Goal: Information Seeking & Learning: Learn about a topic

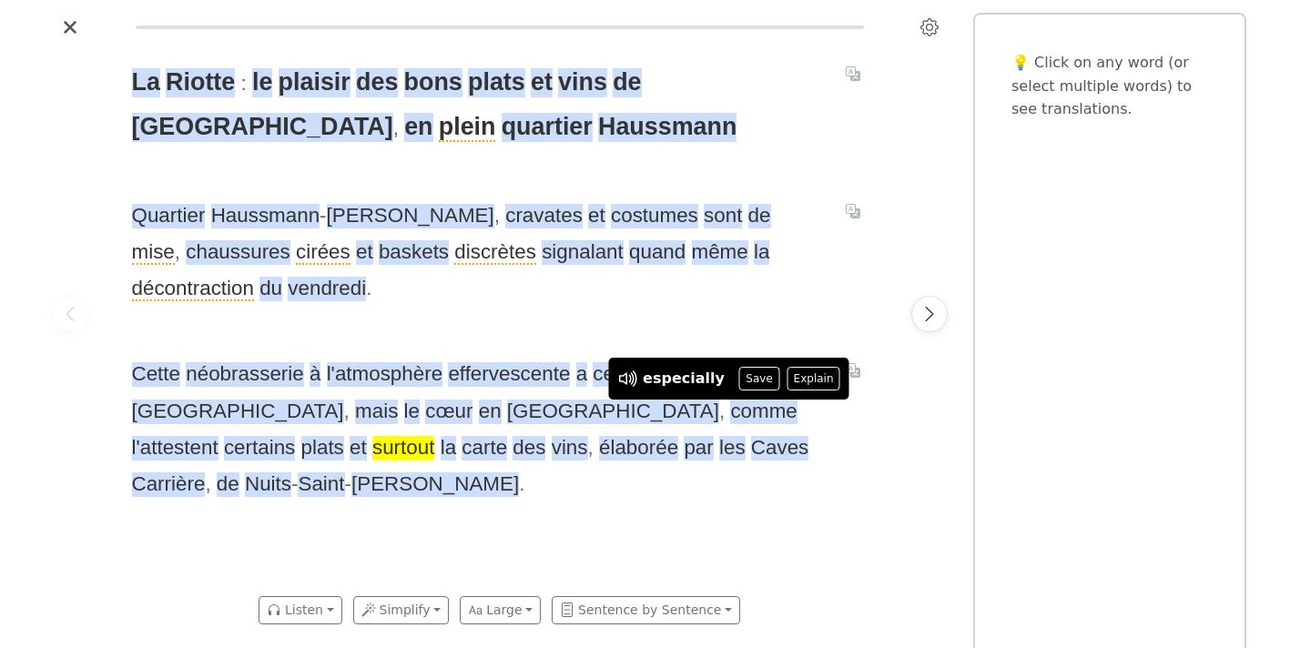
click at [434, 436] on span "surtout" at bounding box center [403, 448] width 62 height 25
click at [792, 502] on div "La Riotte : le plaisir des bons plats et vins de Bourgogne , en plein quartier …" at bounding box center [500, 313] width 772 height 543
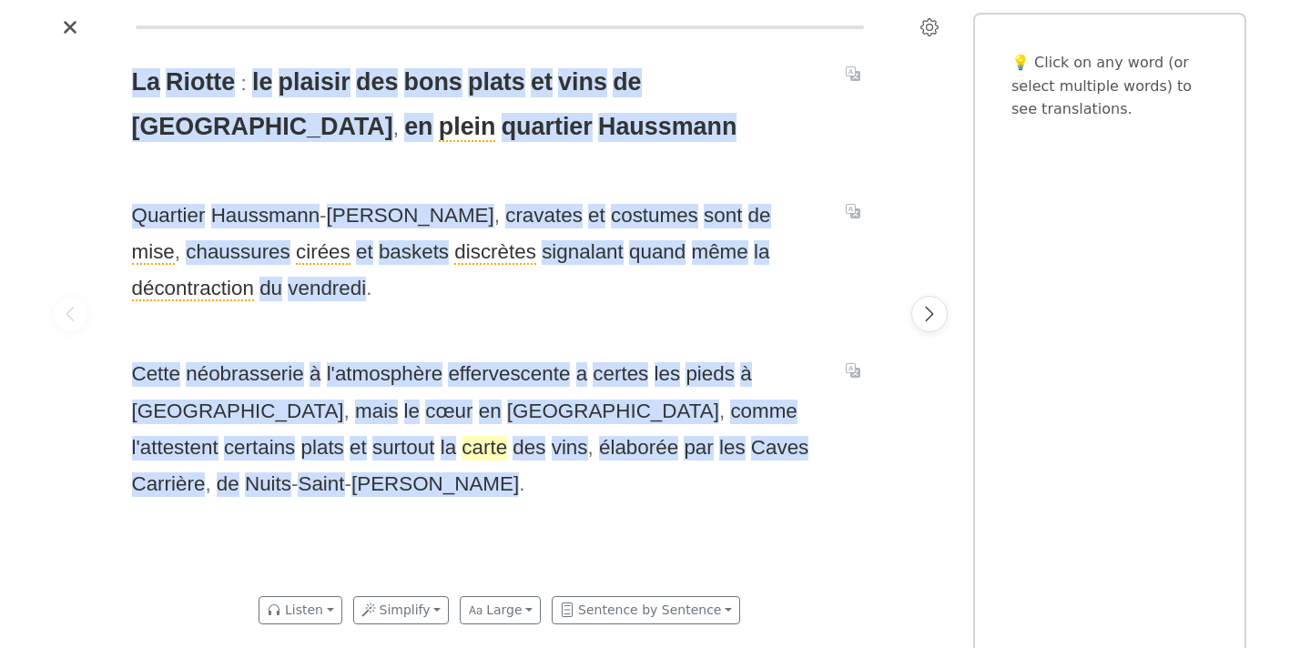
click at [507, 436] on span "carte" at bounding box center [485, 448] width 46 height 25
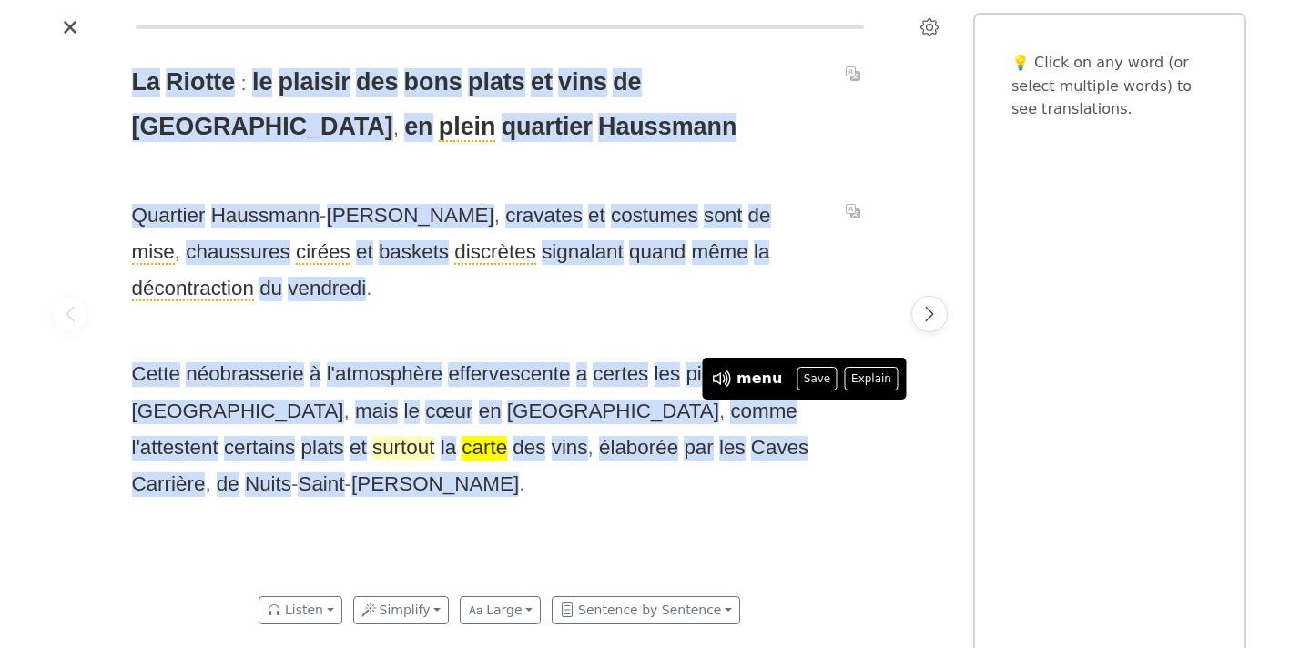
click at [434, 436] on span "surtout" at bounding box center [403, 448] width 62 height 25
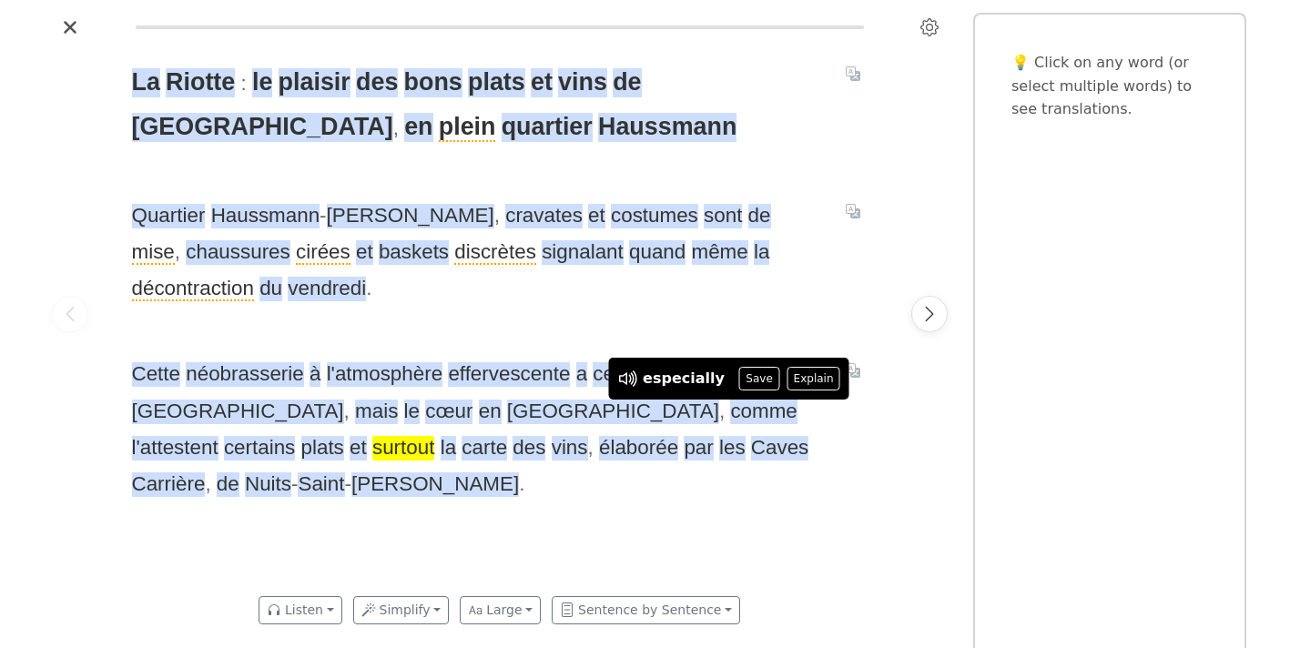
click at [434, 436] on span "surtout" at bounding box center [403, 448] width 62 height 25
click at [634, 385] on icon at bounding box center [635, 379] width 5 height 18
click at [763, 381] on button "Save" at bounding box center [759, 379] width 40 height 24
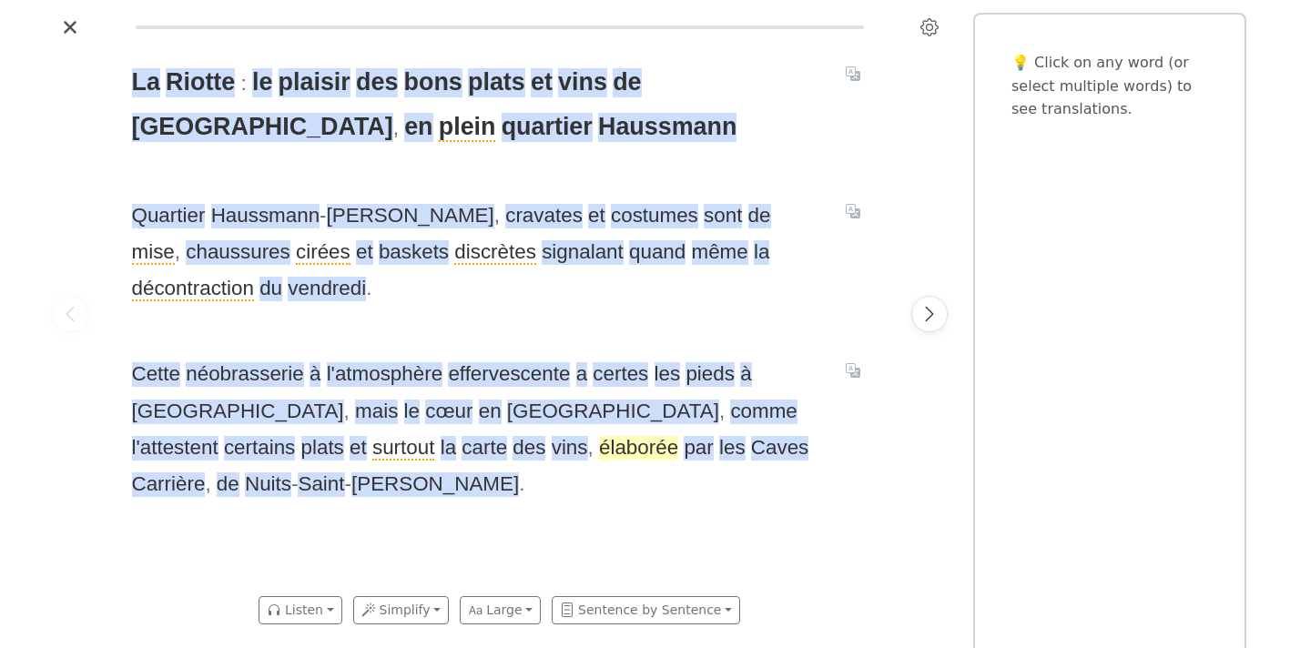
click at [599, 447] on span "élaborée" at bounding box center [638, 448] width 79 height 25
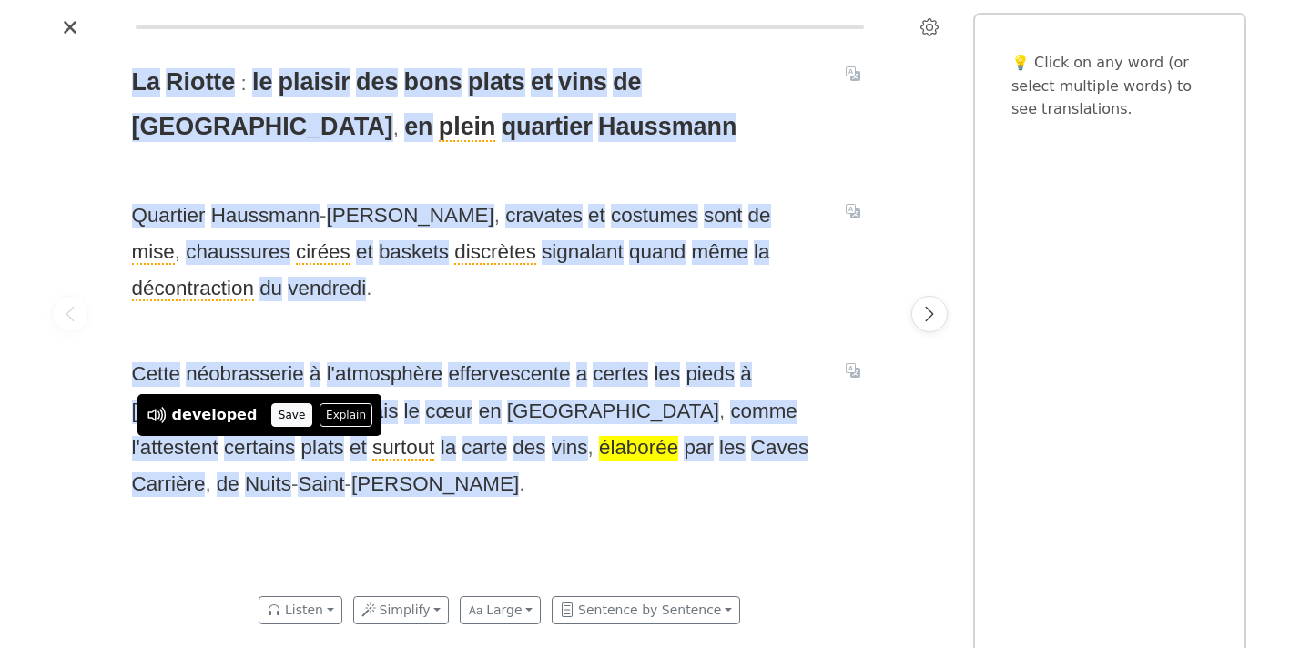
click at [286, 406] on button "Save" at bounding box center [291, 415] width 40 height 24
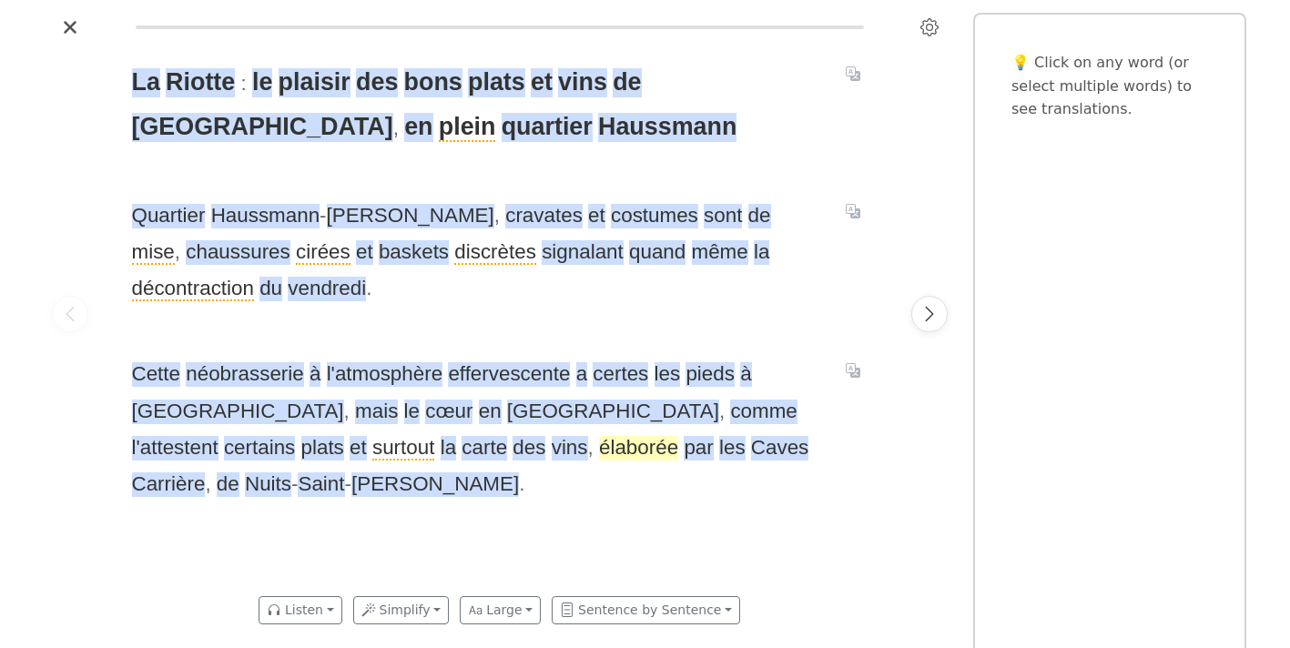
click at [599, 454] on span "élaborée" at bounding box center [638, 448] width 79 height 25
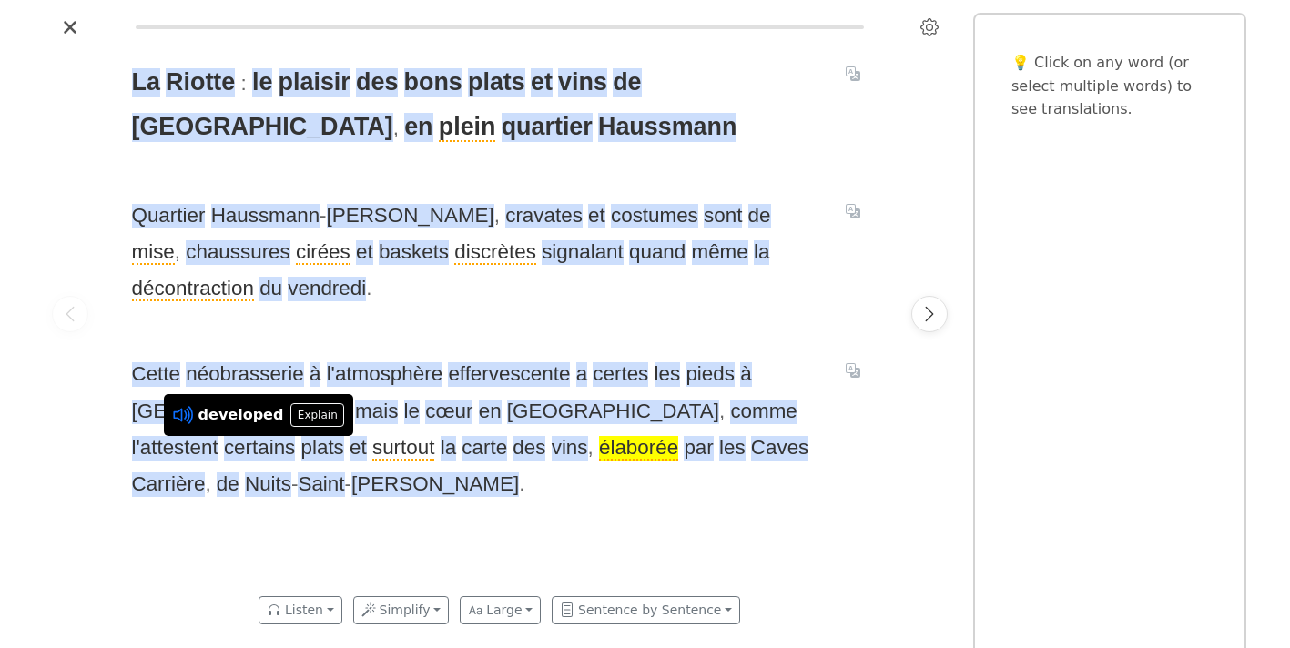
click at [184, 415] on icon at bounding box center [183, 415] width 24 height 24
click at [179, 408] on icon at bounding box center [183, 415] width 24 height 24
click at [320, 606] on button "Listen" at bounding box center [301, 610] width 84 height 28
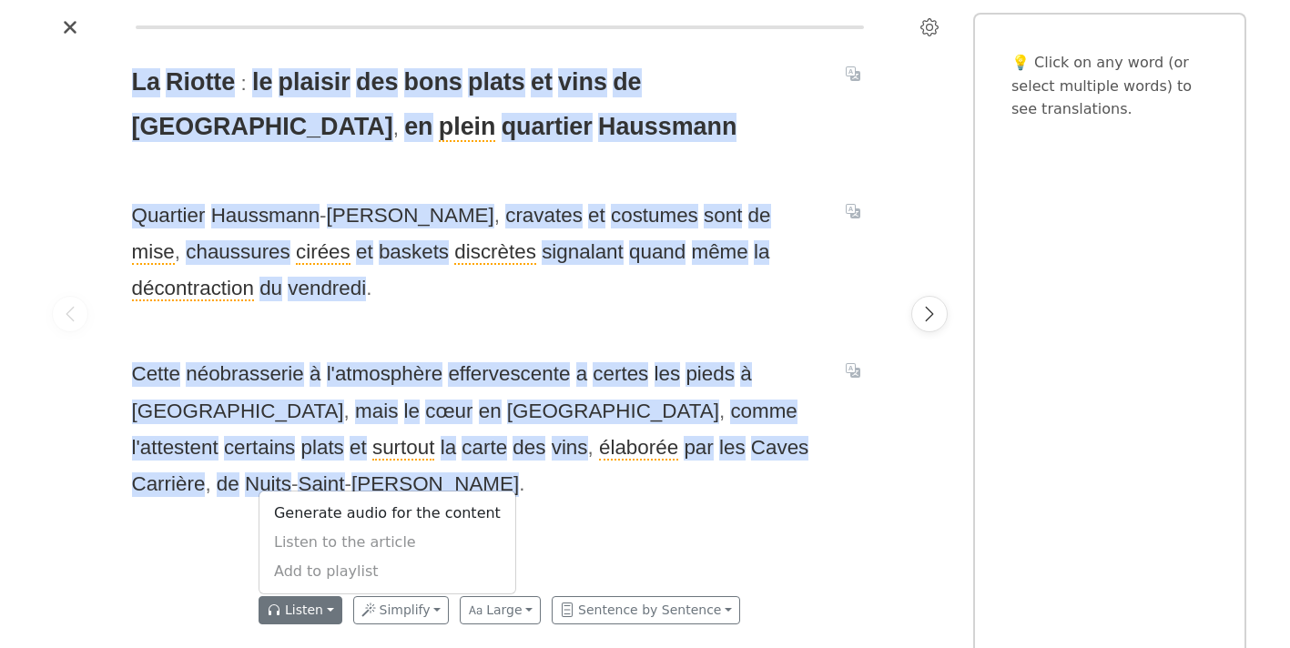
click at [592, 546] on div "La Riotte : le plaisir des bons plats et vins de Bourgogne , en plein quartier …" at bounding box center [500, 313] width 772 height 543
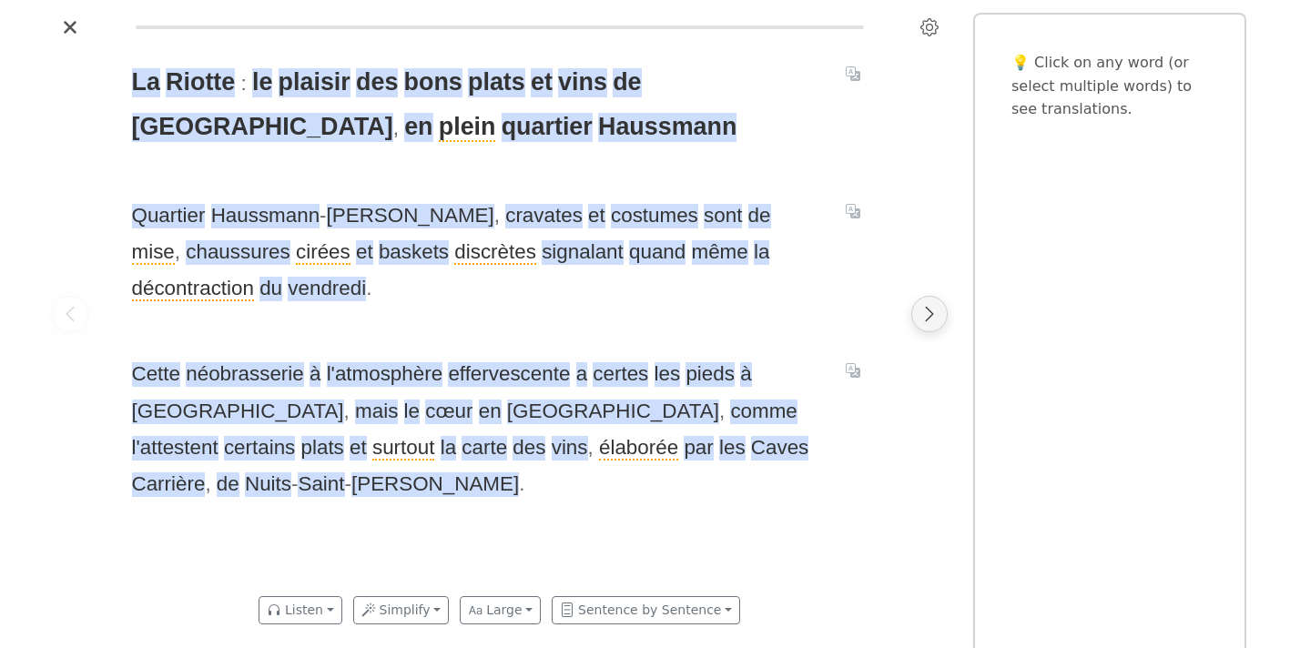
click at [929, 310] on icon "Next page" at bounding box center [929, 313] width 8 height 15
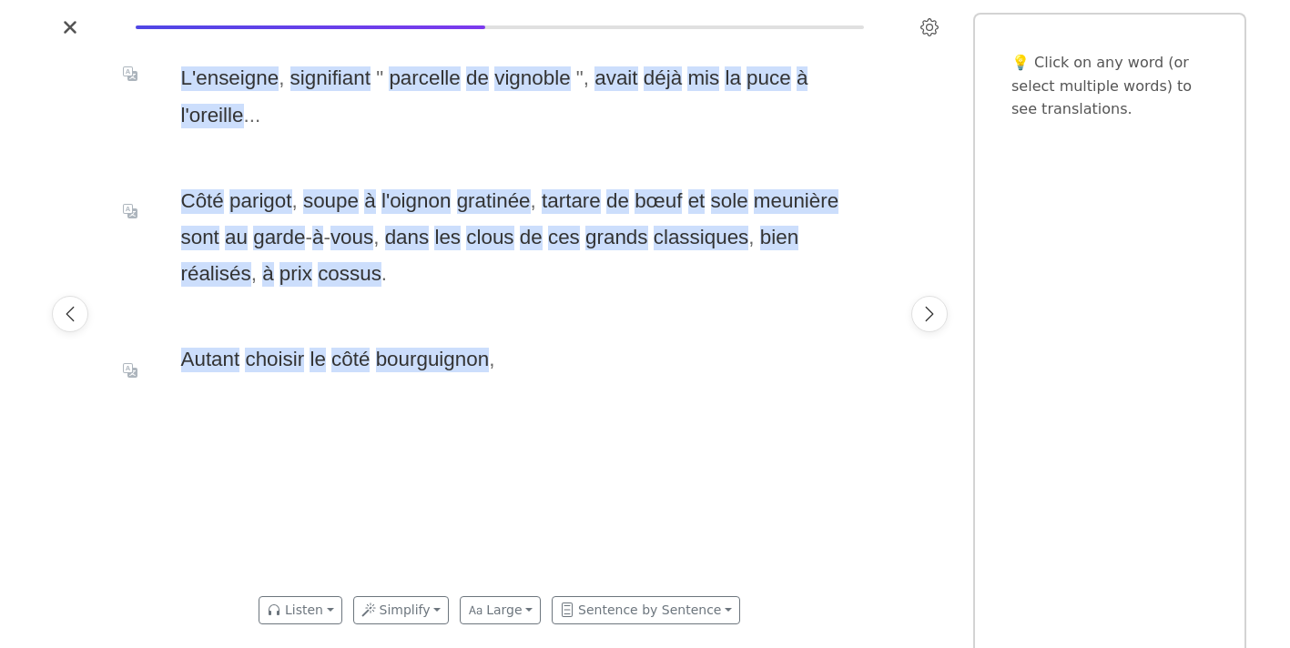
scroll to position [0, 772]
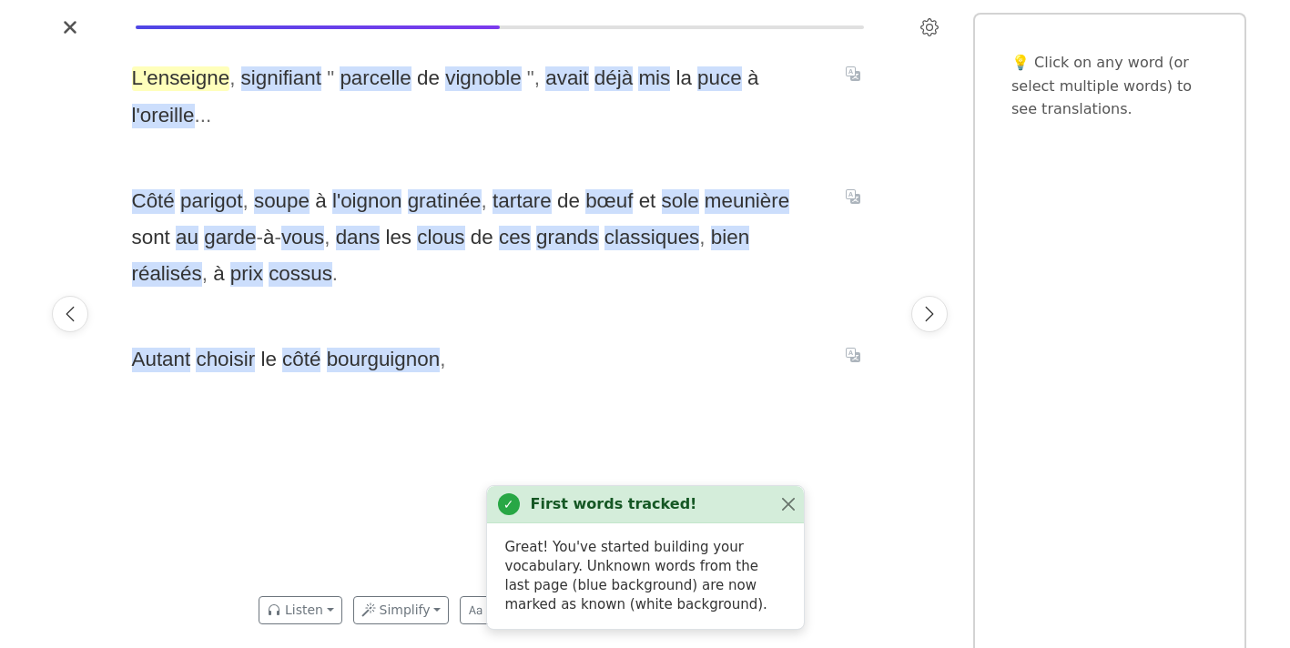
click at [188, 83] on span "L'enseigne" at bounding box center [181, 78] width 98 height 25
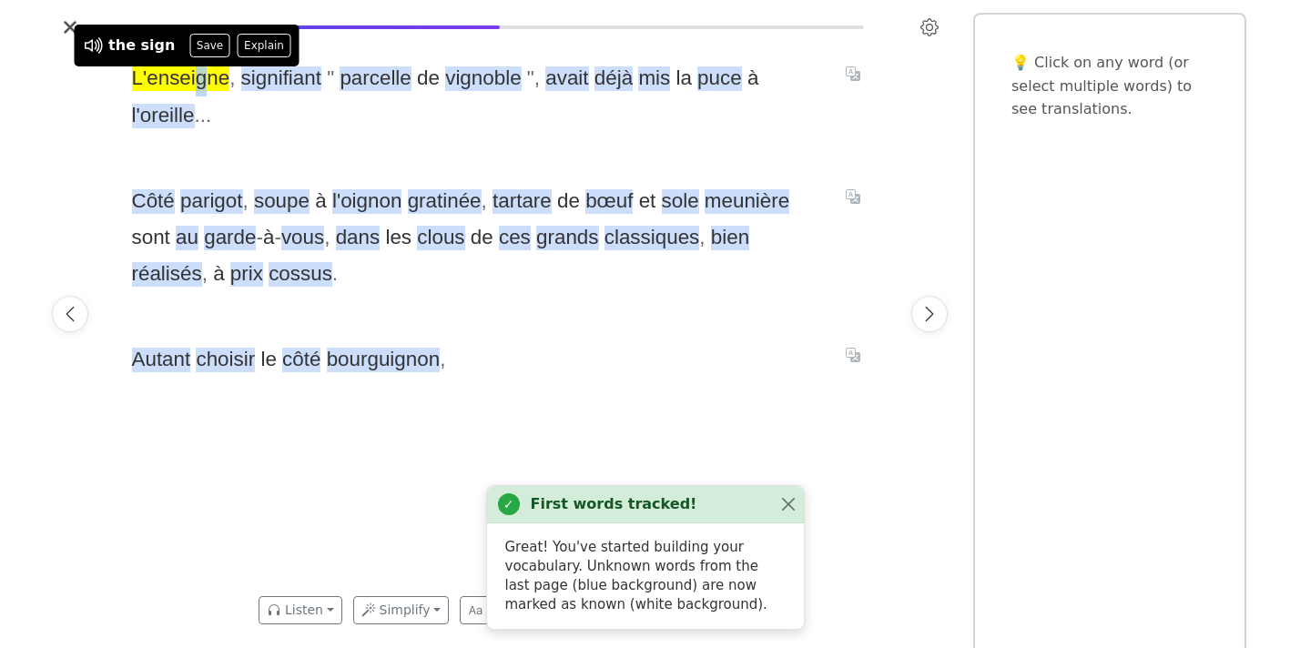
click at [199, 96] on span "L'enseigne , signifiant " parcelle de vignoble " , avait déjà mis la puce à l'o…" at bounding box center [478, 97] width 692 height 74
click at [87, 48] on icon at bounding box center [91, 46] width 14 height 14
click at [385, 76] on span "parcelle" at bounding box center [375, 78] width 71 height 25
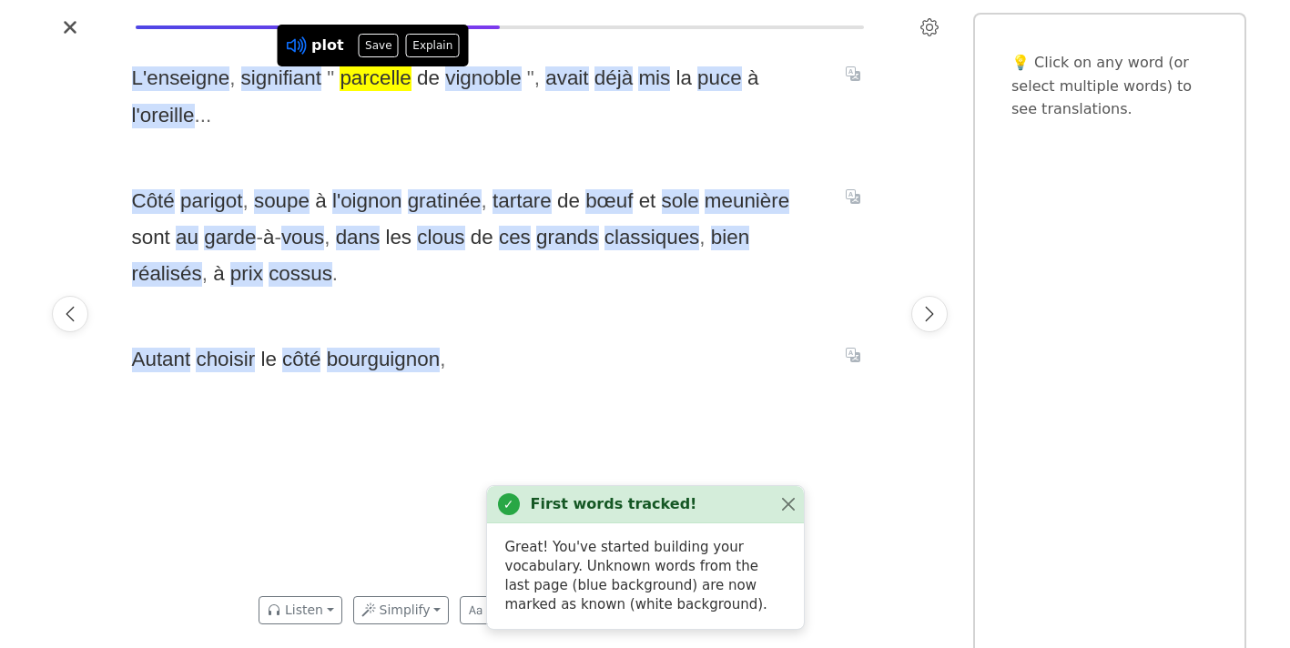
click at [302, 43] on icon at bounding box center [297, 46] width 24 height 24
click at [368, 52] on button "Save" at bounding box center [379, 46] width 40 height 24
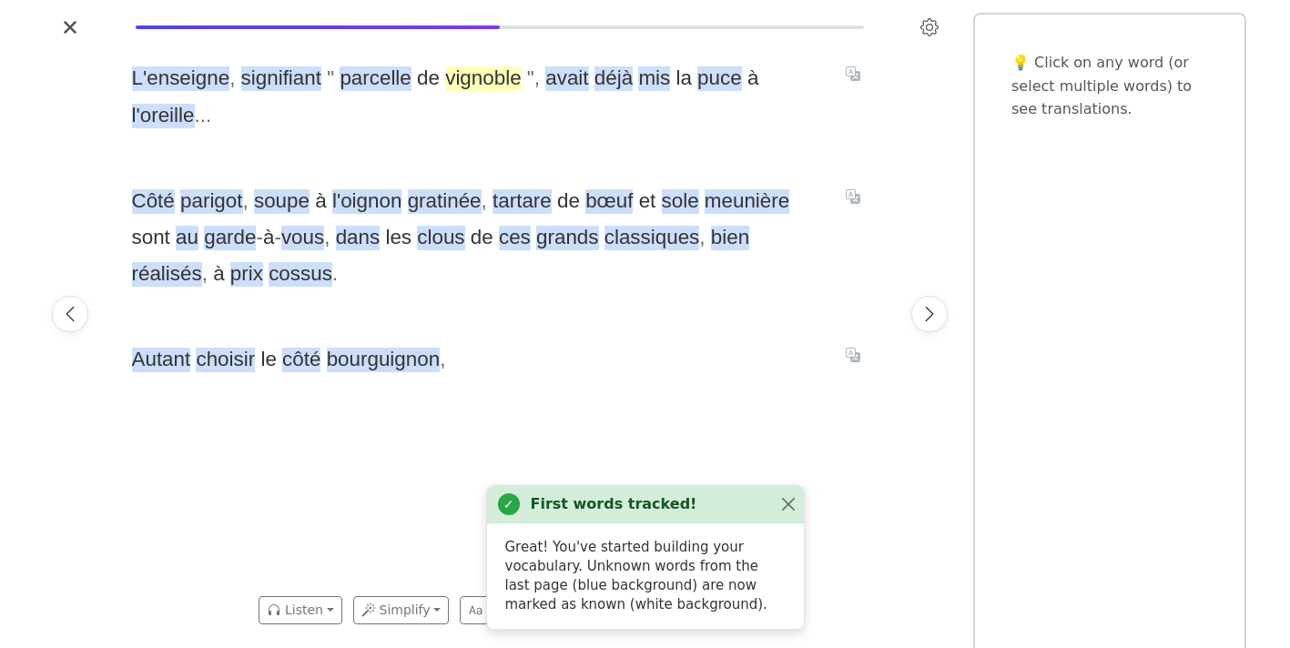
click at [467, 82] on span "vignoble" at bounding box center [483, 78] width 76 height 25
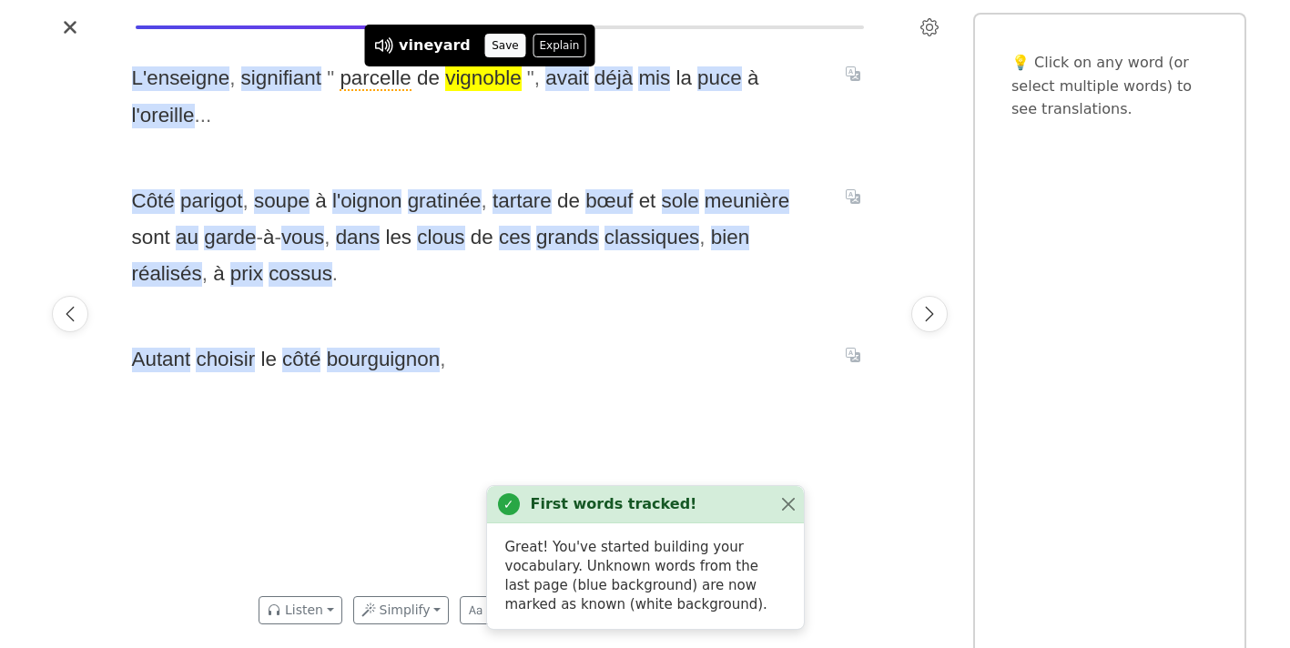
click at [497, 50] on button "Save" at bounding box center [505, 46] width 40 height 24
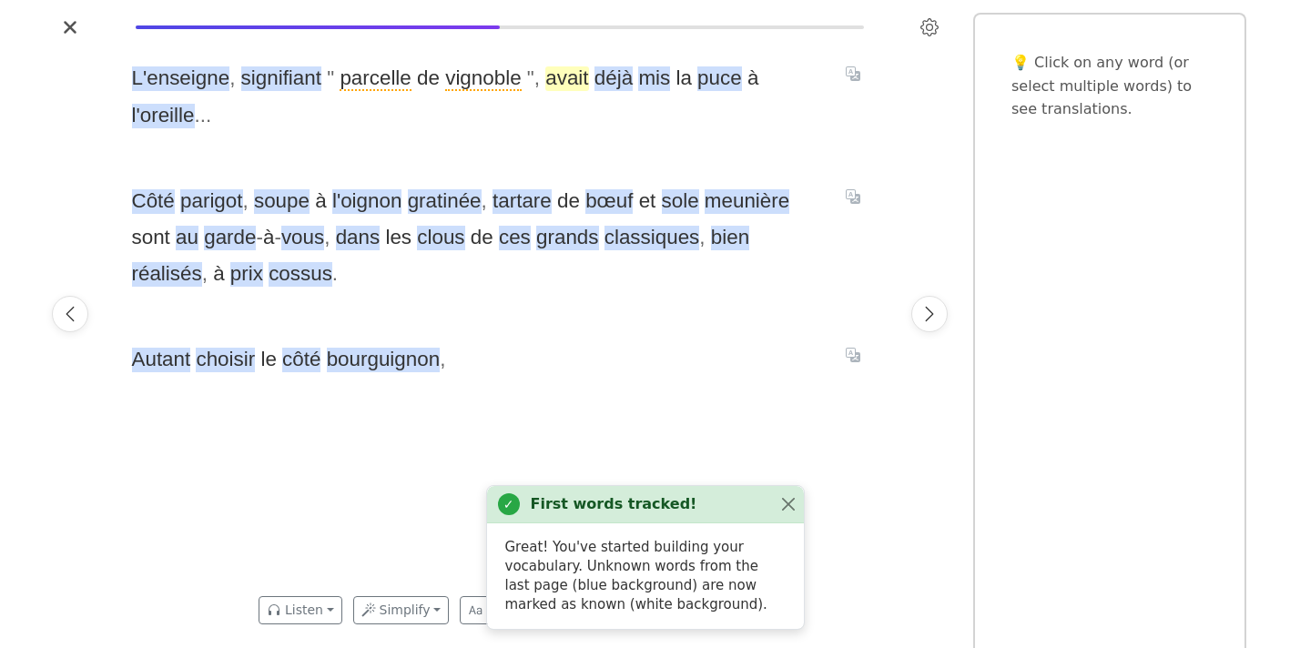
click at [545, 84] on span "avait" at bounding box center [566, 78] width 43 height 25
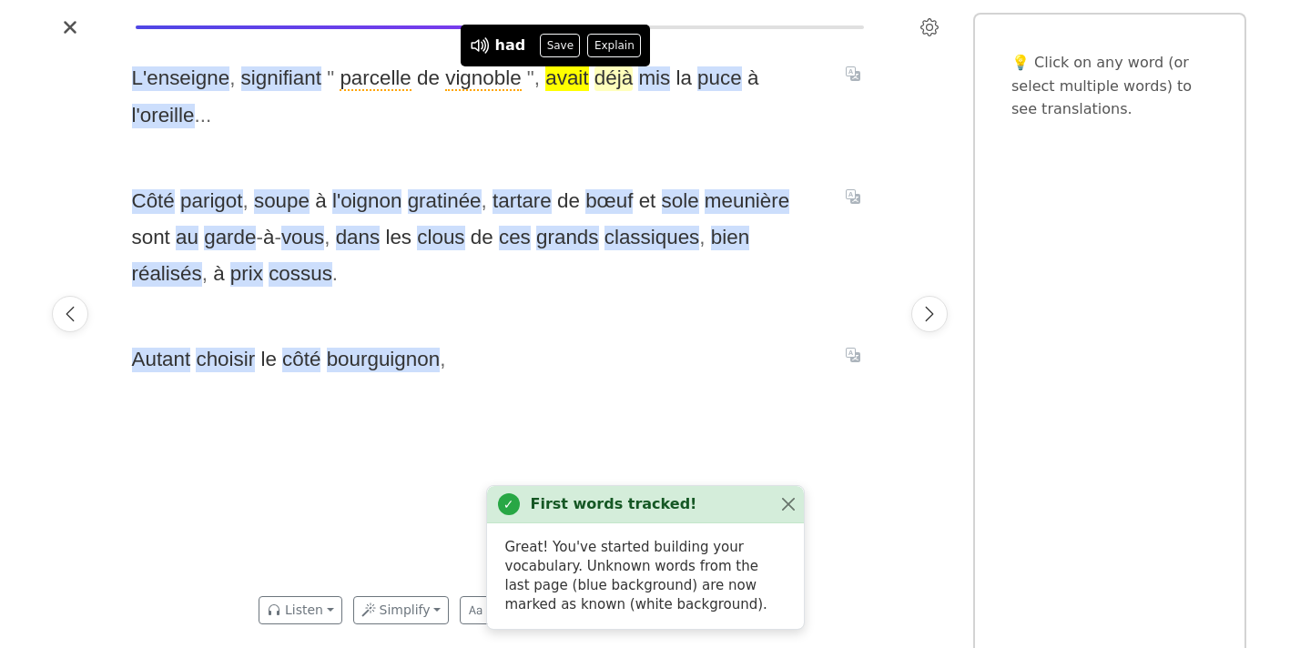
click at [597, 87] on span "déjà" at bounding box center [613, 78] width 38 height 25
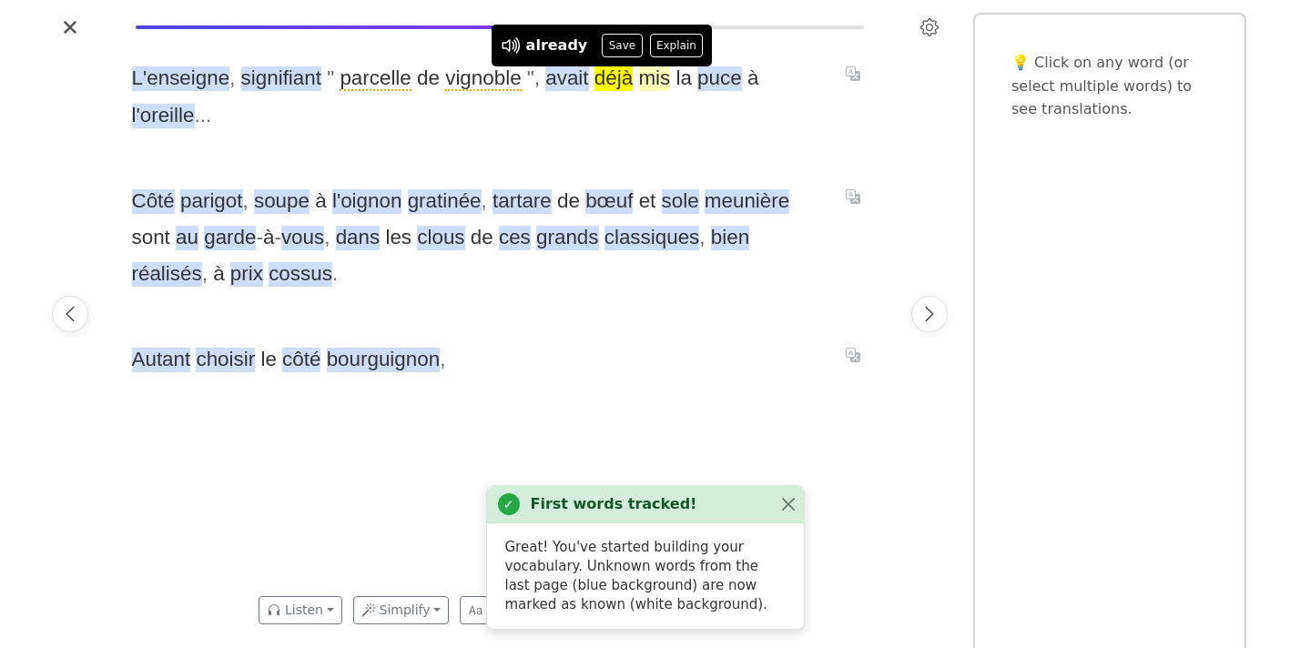
click at [638, 83] on span "mis" at bounding box center [654, 78] width 32 height 25
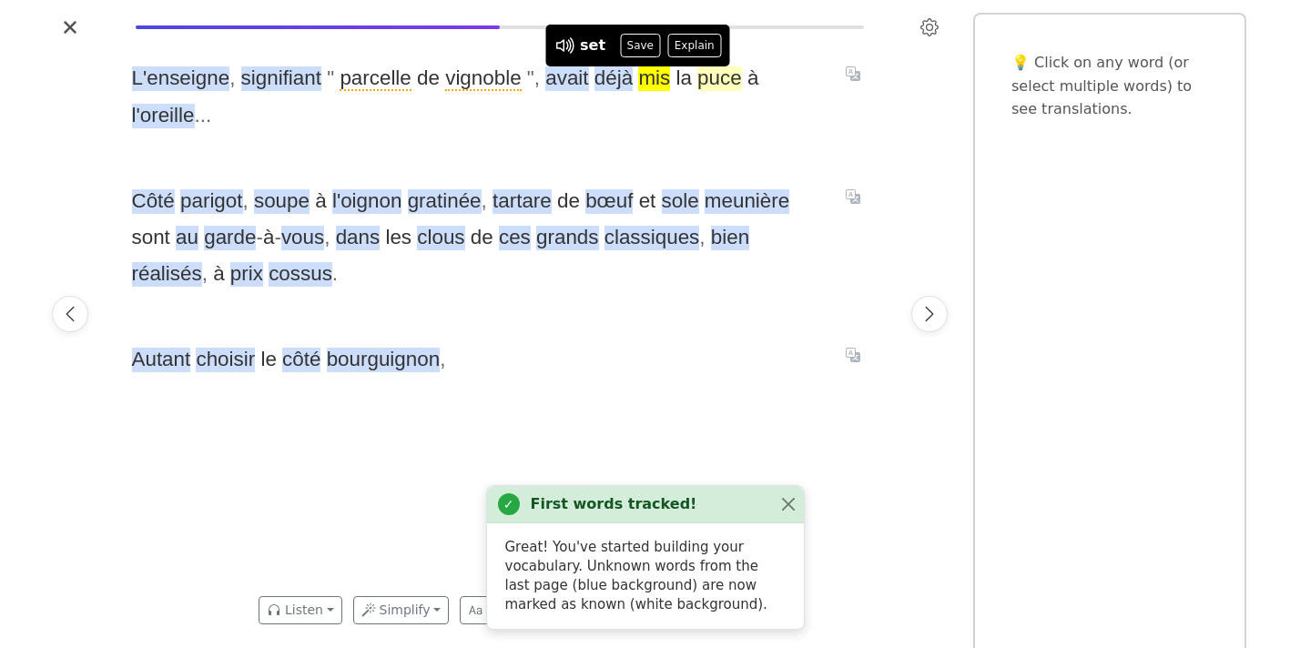
click at [697, 81] on span "puce" at bounding box center [719, 78] width 45 height 25
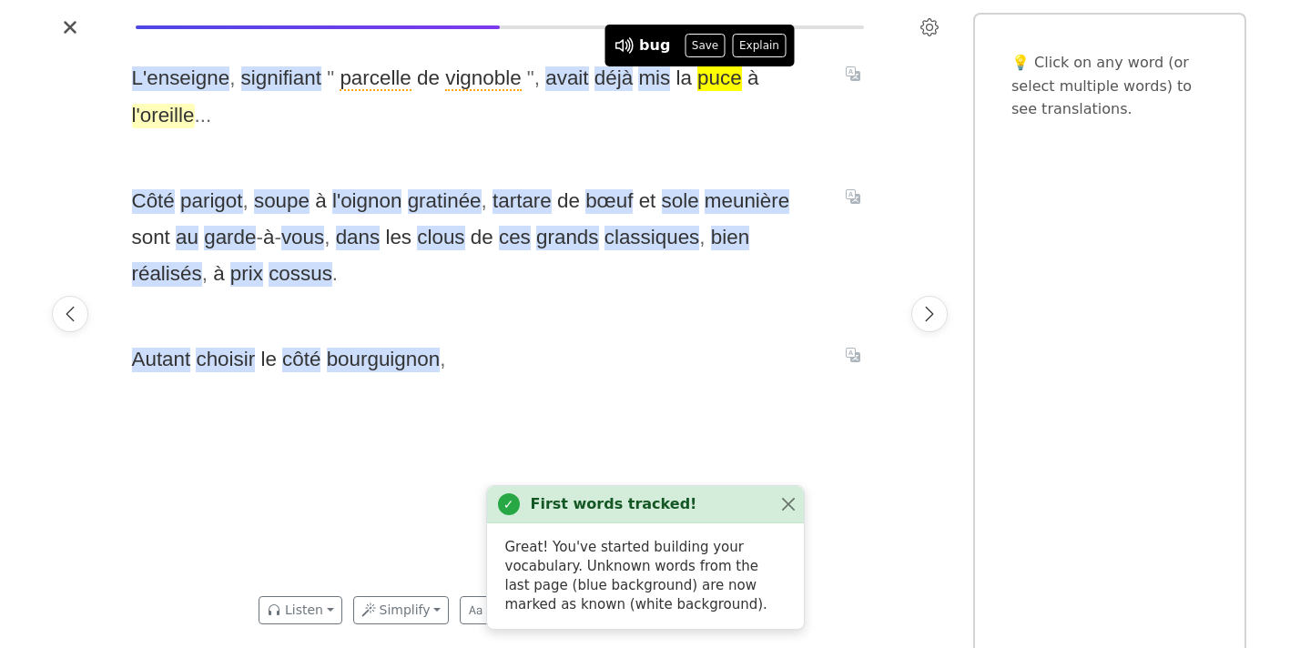
click at [195, 104] on span "l'oreille" at bounding box center [163, 116] width 63 height 25
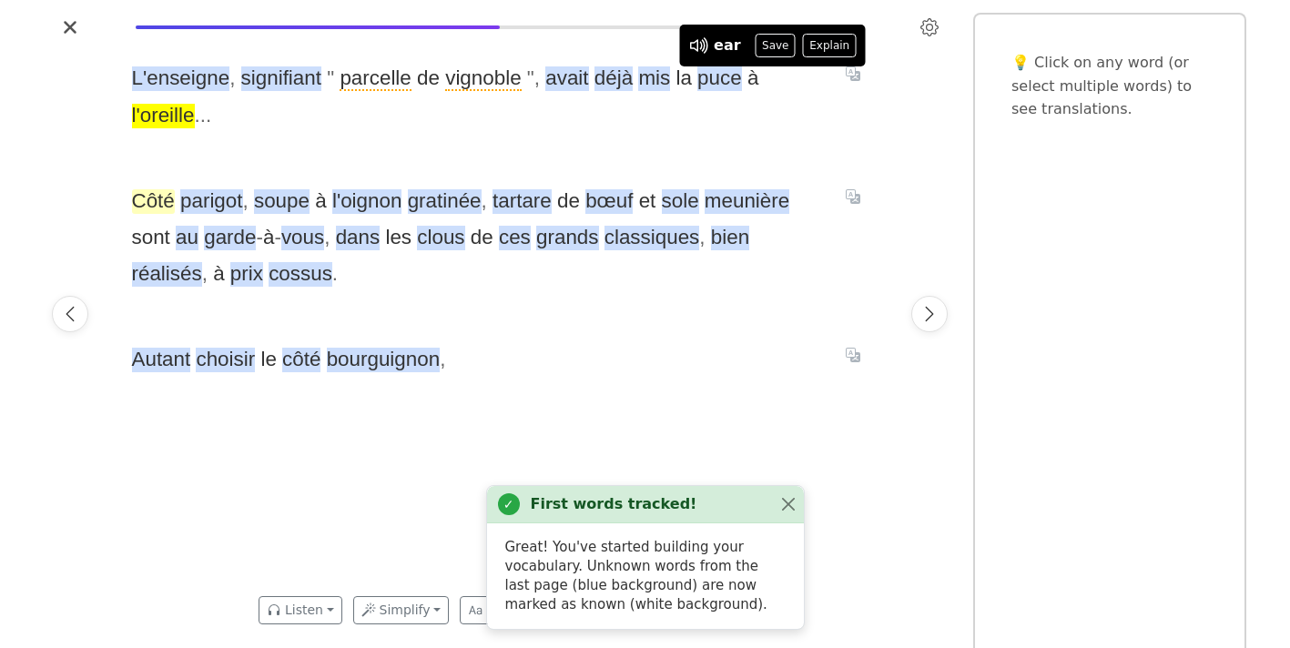
click at [160, 189] on span "Côté" at bounding box center [153, 201] width 43 height 25
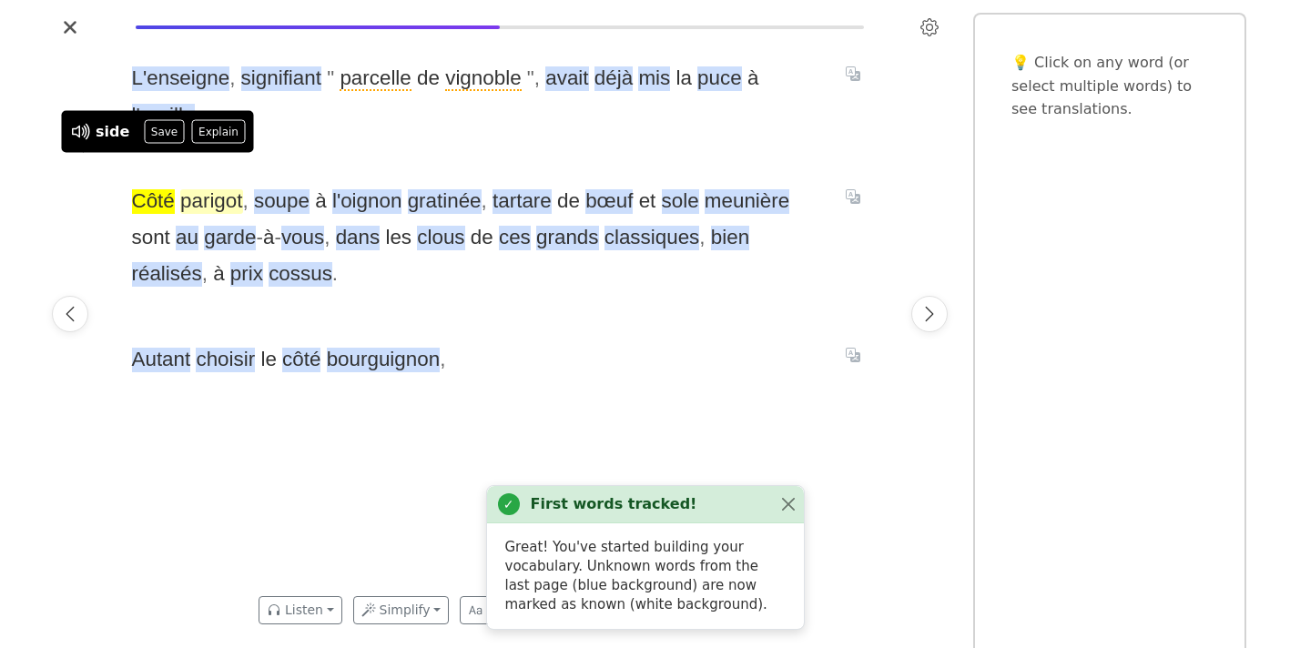
click at [217, 189] on span "parigot" at bounding box center [211, 201] width 62 height 25
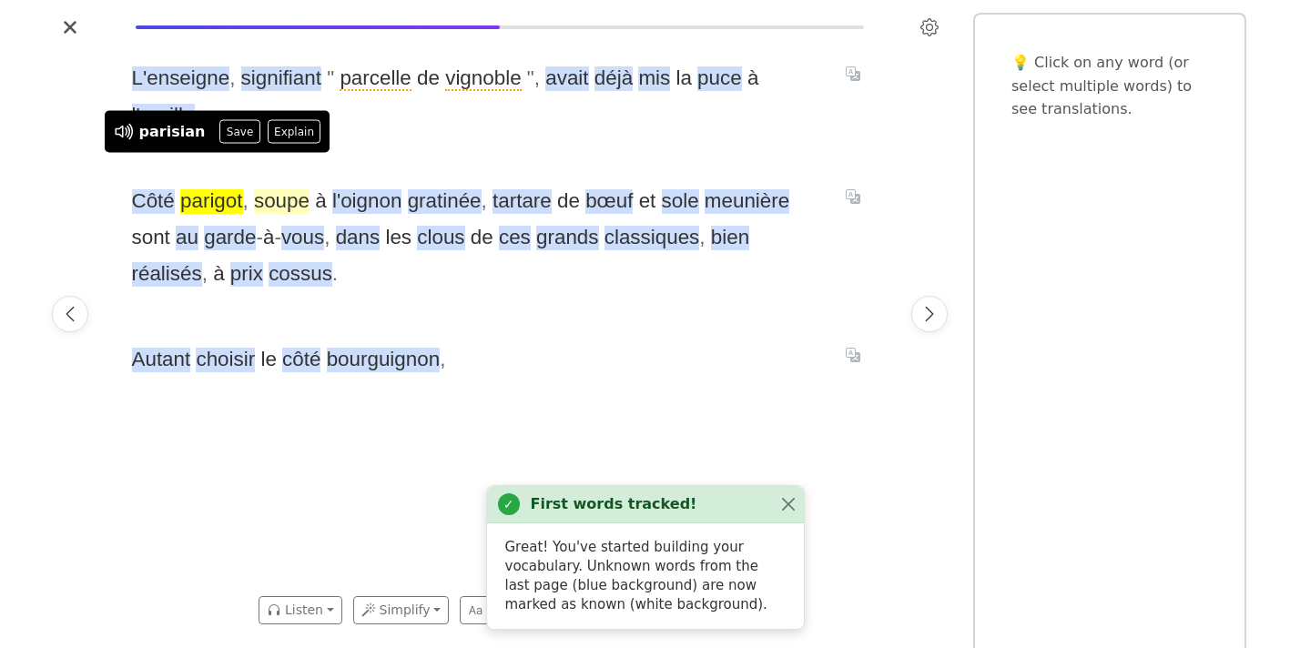
click at [267, 189] on span "soupe" at bounding box center [282, 201] width 56 height 25
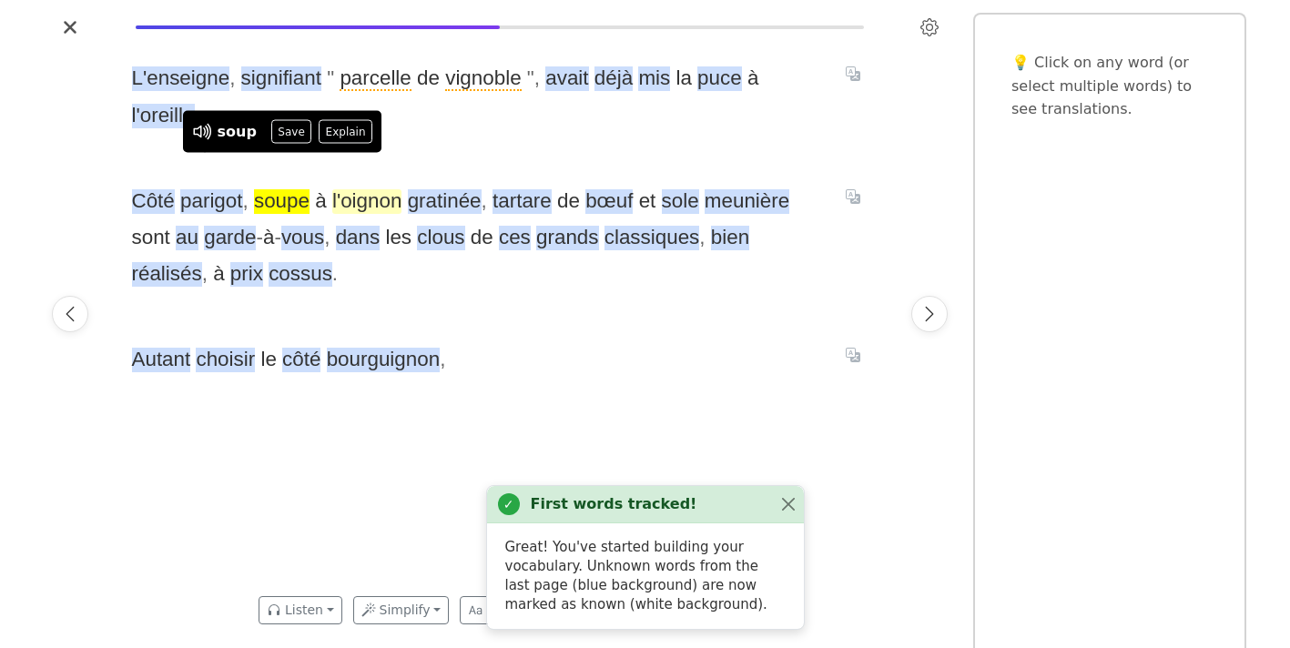
click at [343, 189] on span "l'oignon" at bounding box center [367, 201] width 70 height 25
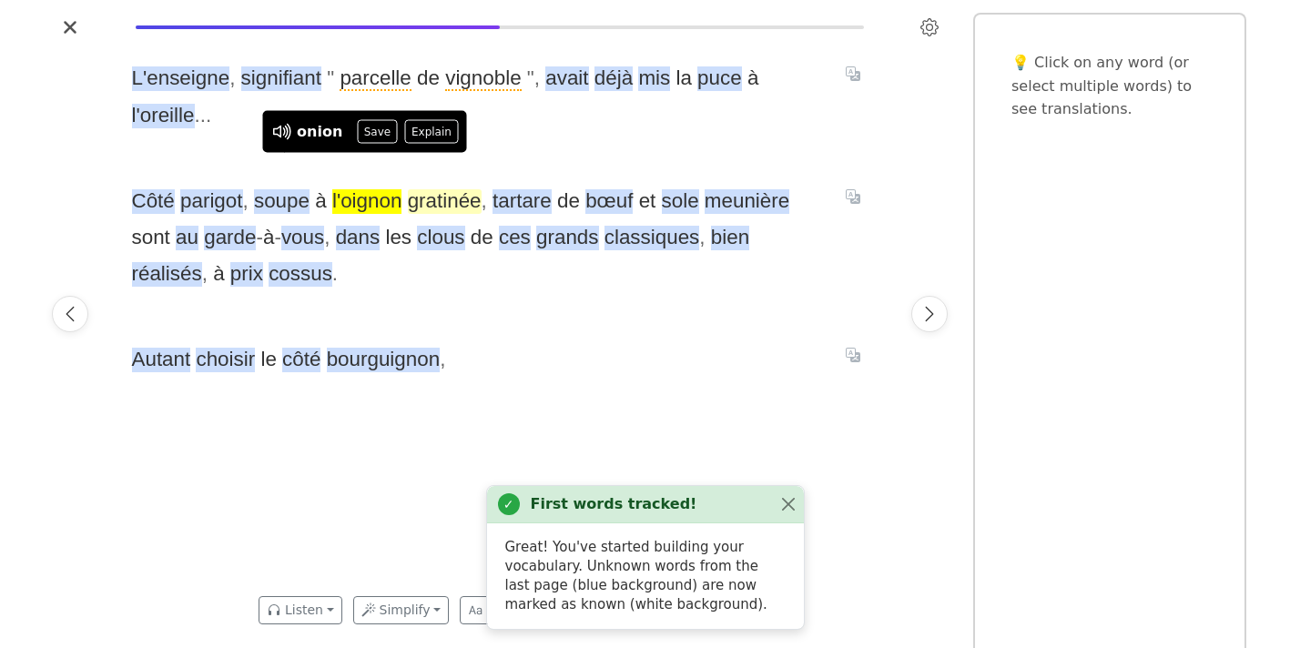
click at [436, 189] on span "gratinée" at bounding box center [445, 201] width 74 height 25
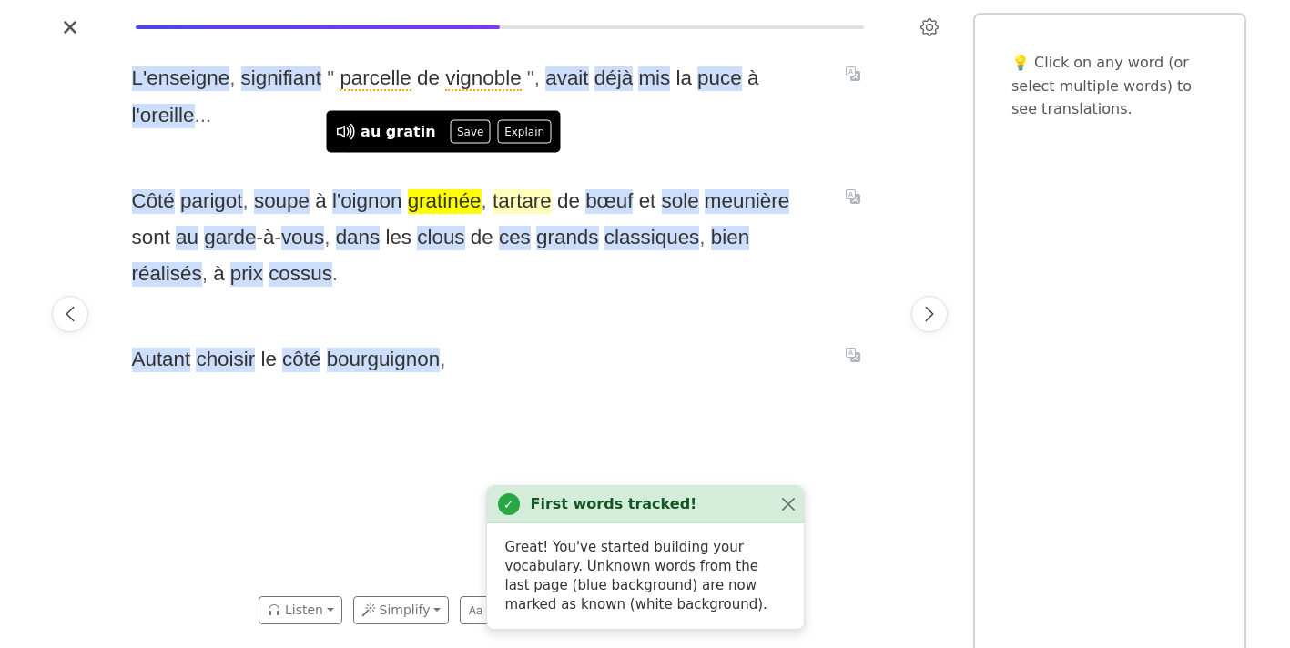
click at [500, 189] on span "tartare" at bounding box center [521, 201] width 59 height 25
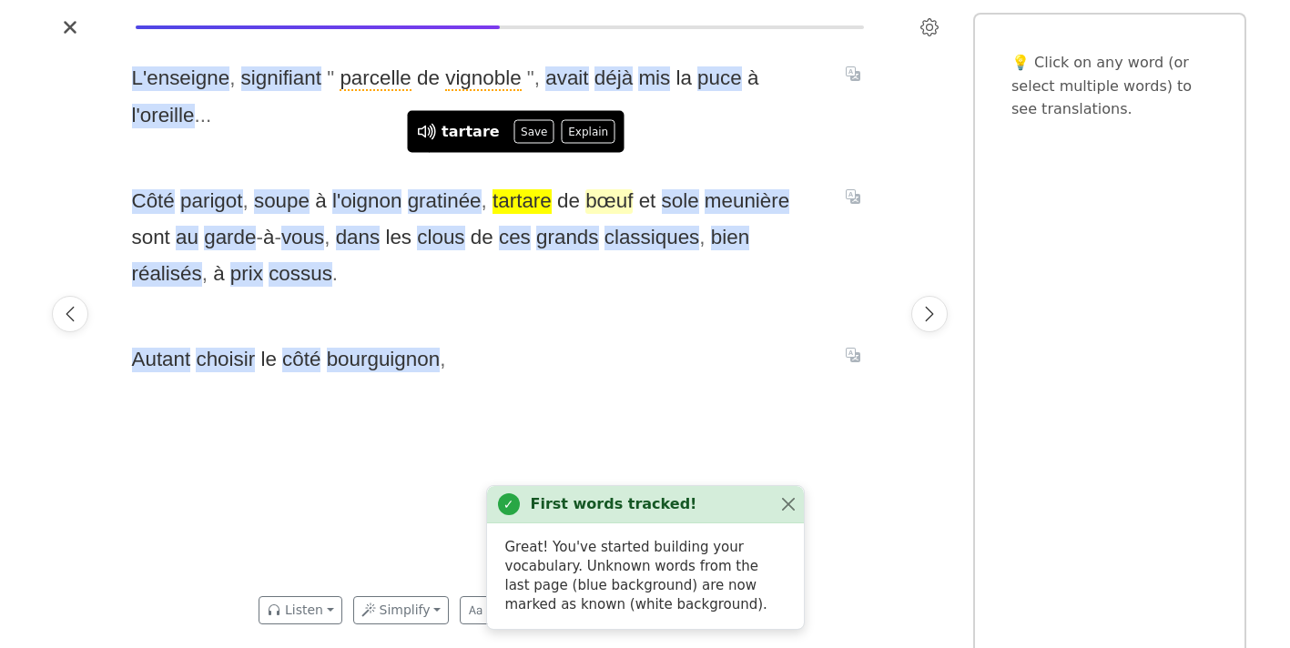
click at [602, 189] on span "bœuf" at bounding box center [608, 201] width 47 height 25
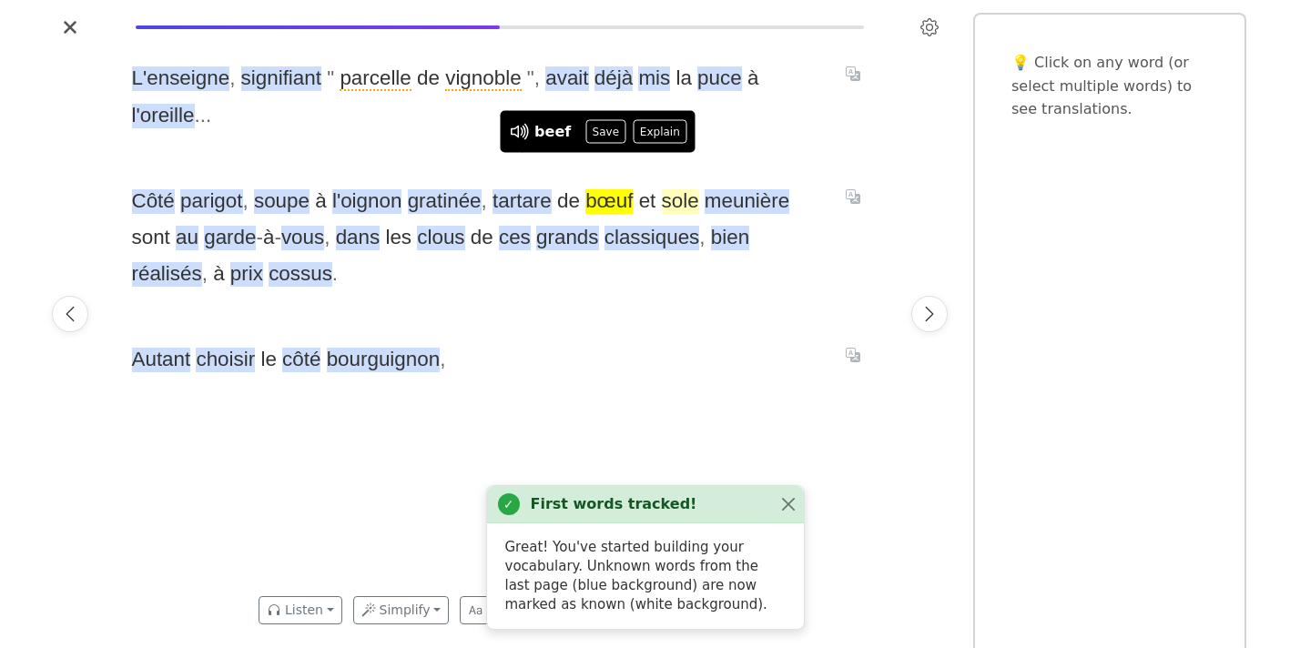
click at [662, 189] on span "sole" at bounding box center [680, 201] width 37 height 25
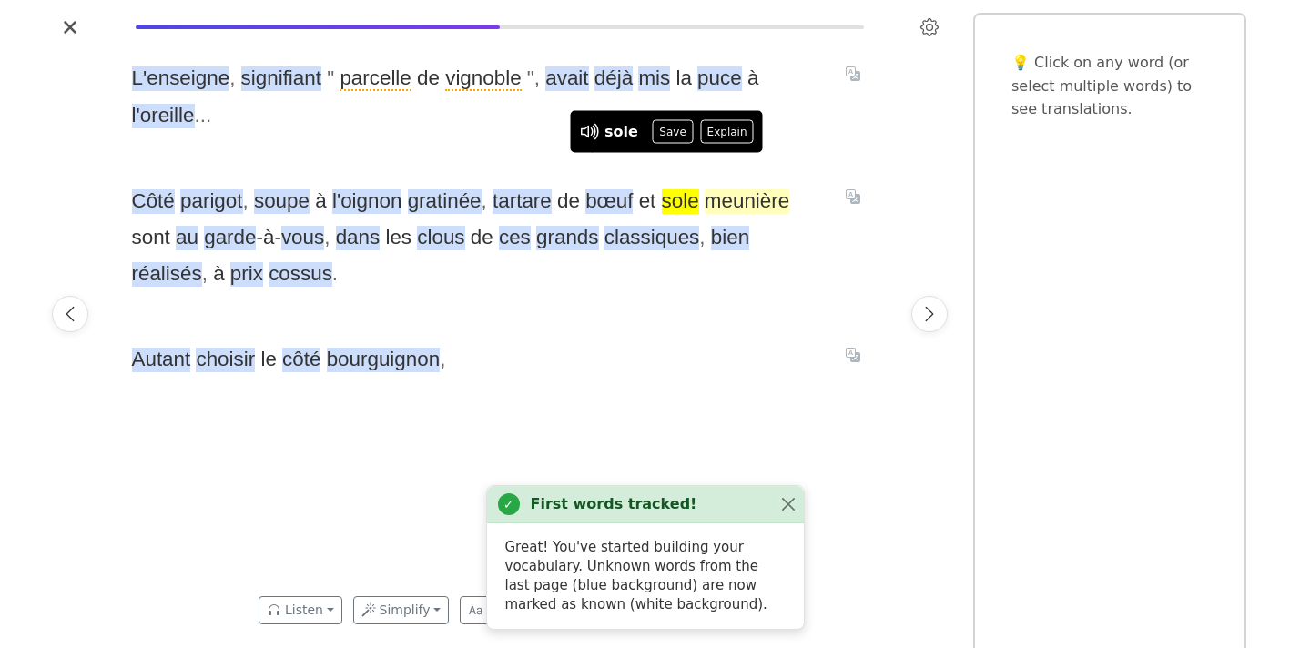
click at [735, 189] on span "meunière" at bounding box center [747, 201] width 85 height 25
